Goal: Task Accomplishment & Management: Use online tool/utility

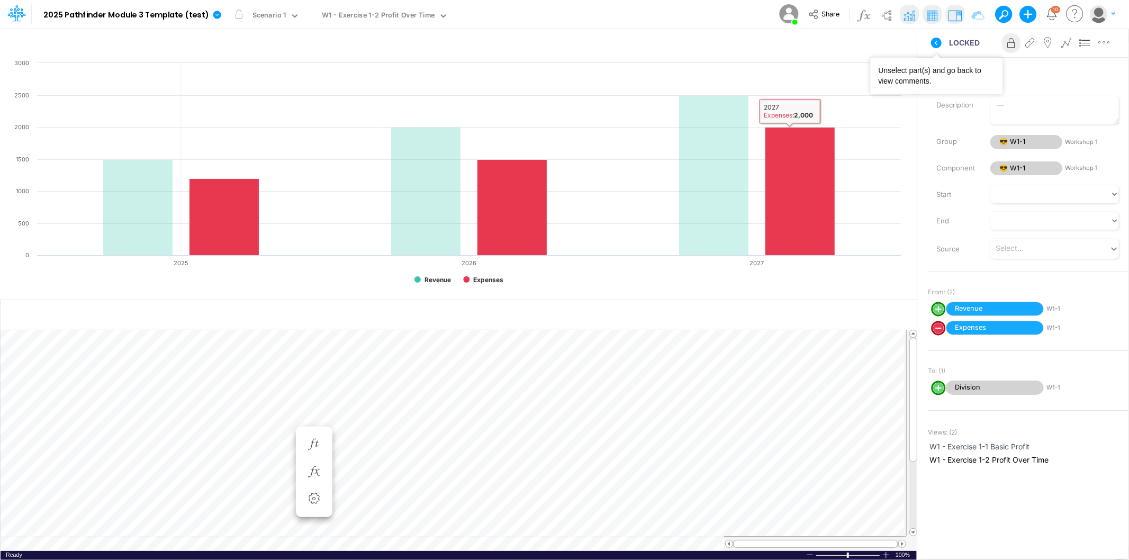
scroll to position [0, 1]
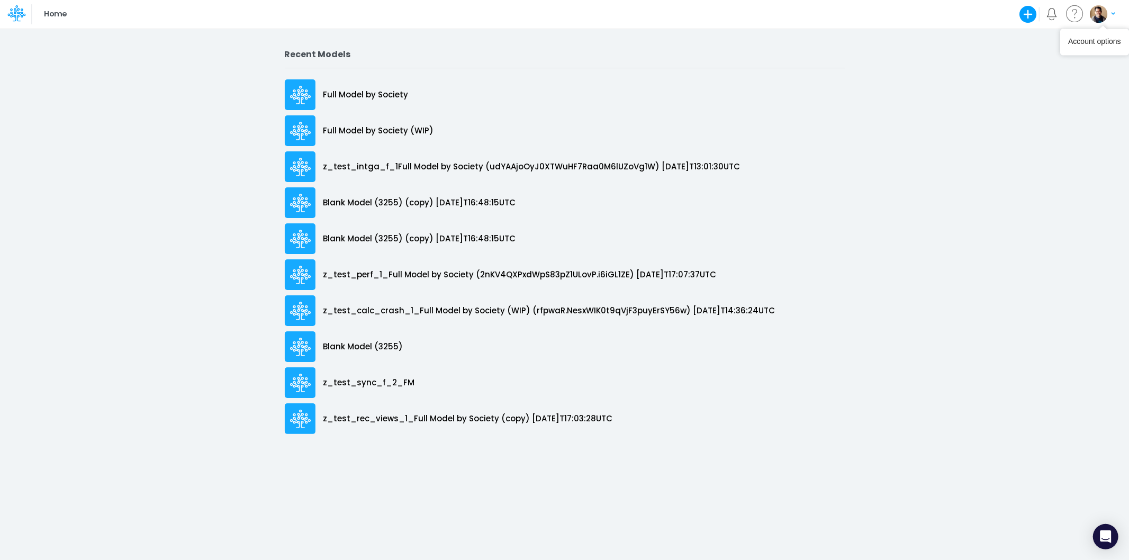
click at [1105, 13] on img "button" at bounding box center [1098, 13] width 17 height 17
click at [1082, 61] on button "Log out" at bounding box center [1058, 62] width 113 height 16
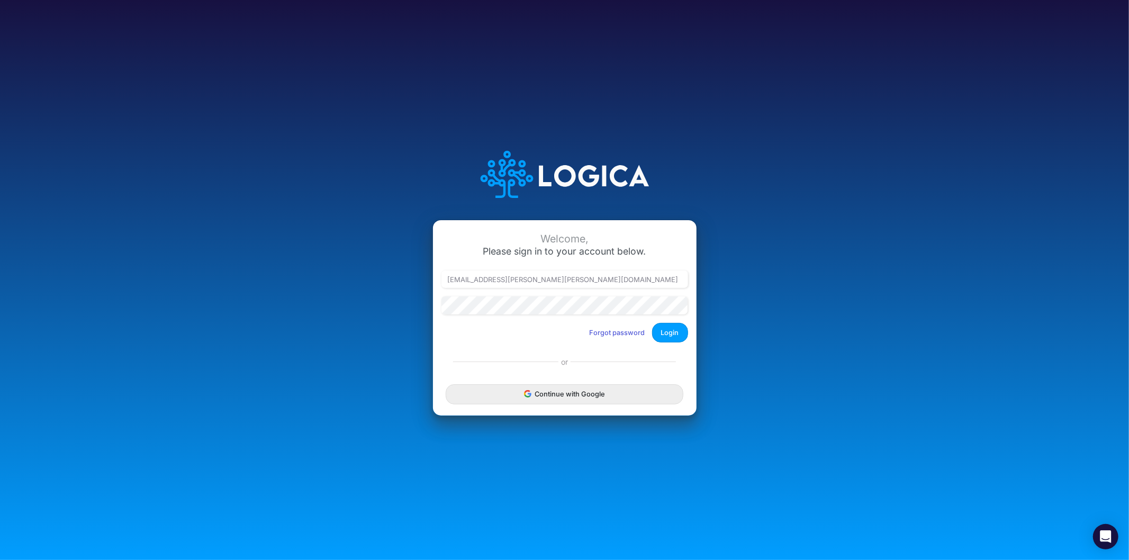
type input "leandro.castro+pipeline@logica.cloud"
click at [667, 332] on button "Login" at bounding box center [670, 333] width 36 height 20
